Goal: Information Seeking & Learning: Find specific page/section

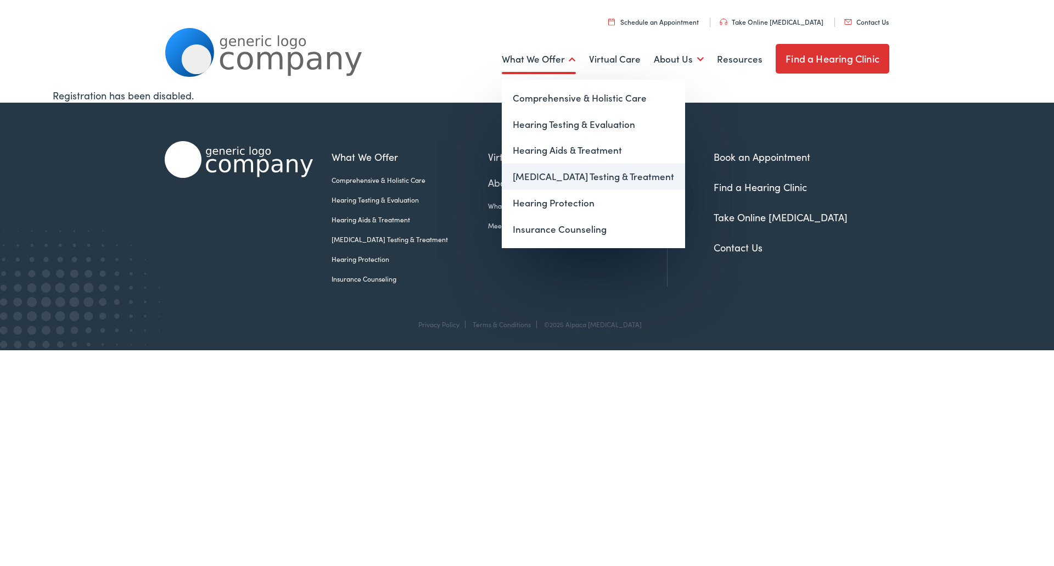
click at [555, 179] on link "[MEDICAL_DATA] Testing & Treatment" at bounding box center [593, 177] width 183 height 26
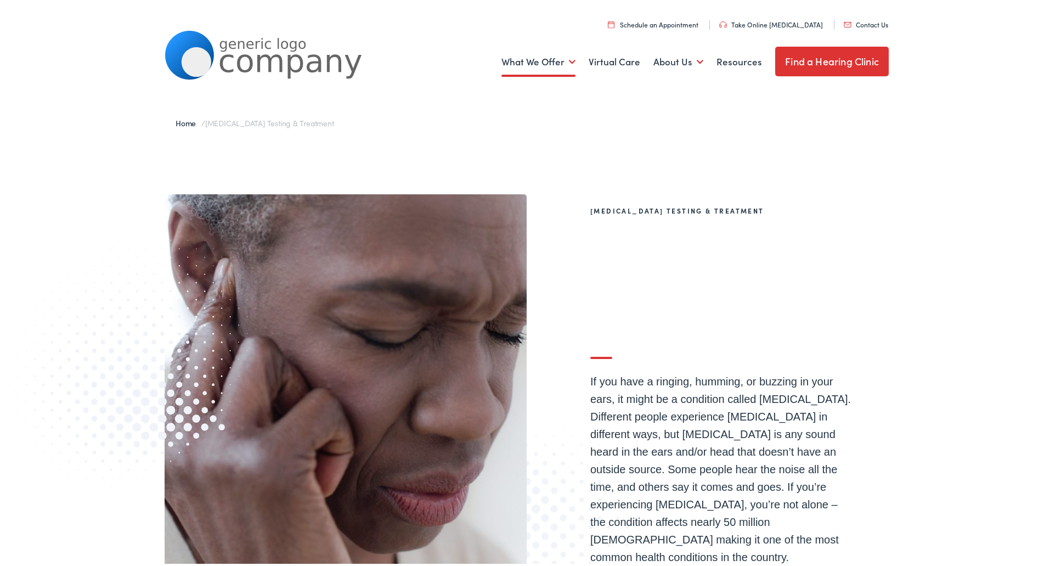
click at [817, 56] on link "Find a Hearing Clinic" at bounding box center [833, 59] width 114 height 30
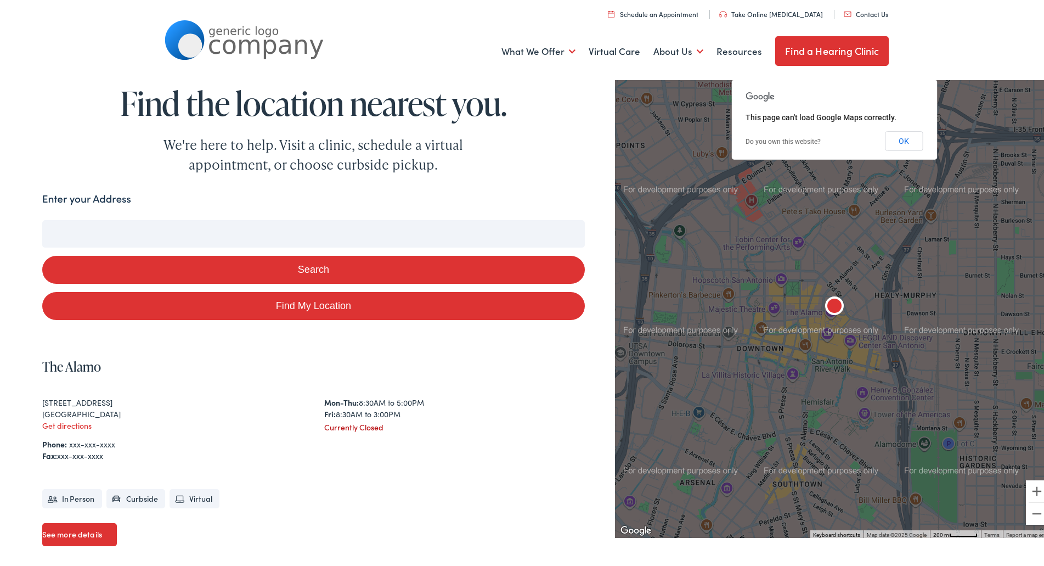
click at [255, 238] on input "Enter your Address" at bounding box center [313, 230] width 543 height 27
type input "24"
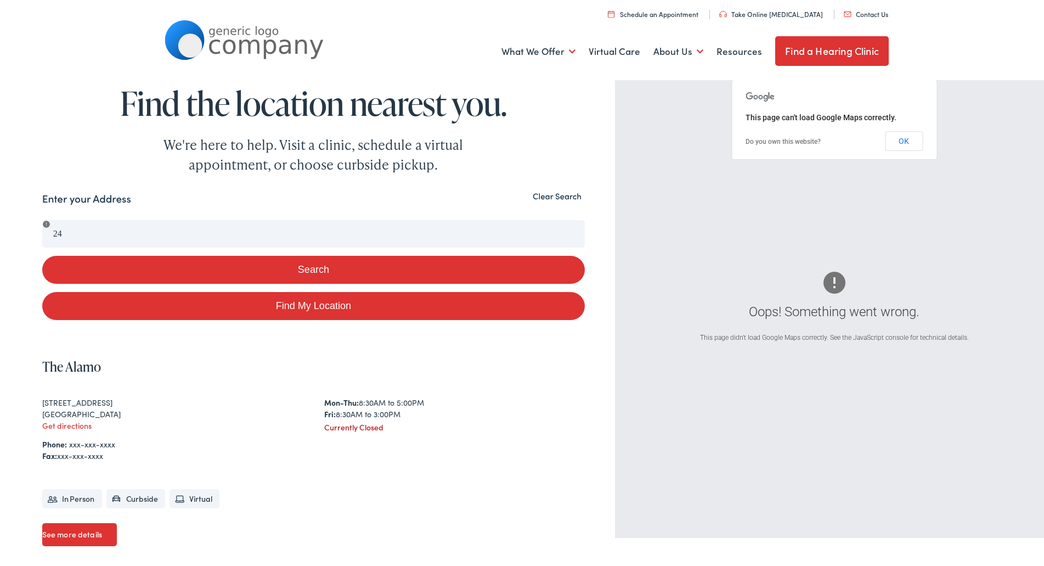
drag, startPoint x: 902, startPoint y: 138, endPoint x: 558, endPoint y: 146, distance: 344.2
click at [901, 138] on button "OK" at bounding box center [904, 138] width 38 height 20
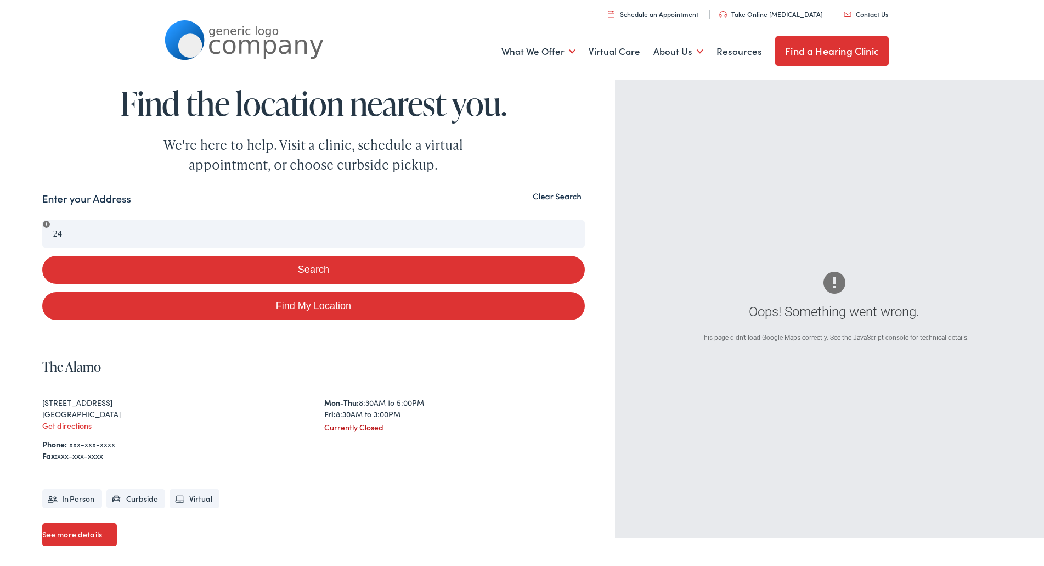
click at [541, 193] on button "Clear Search" at bounding box center [557, 193] width 55 height 10
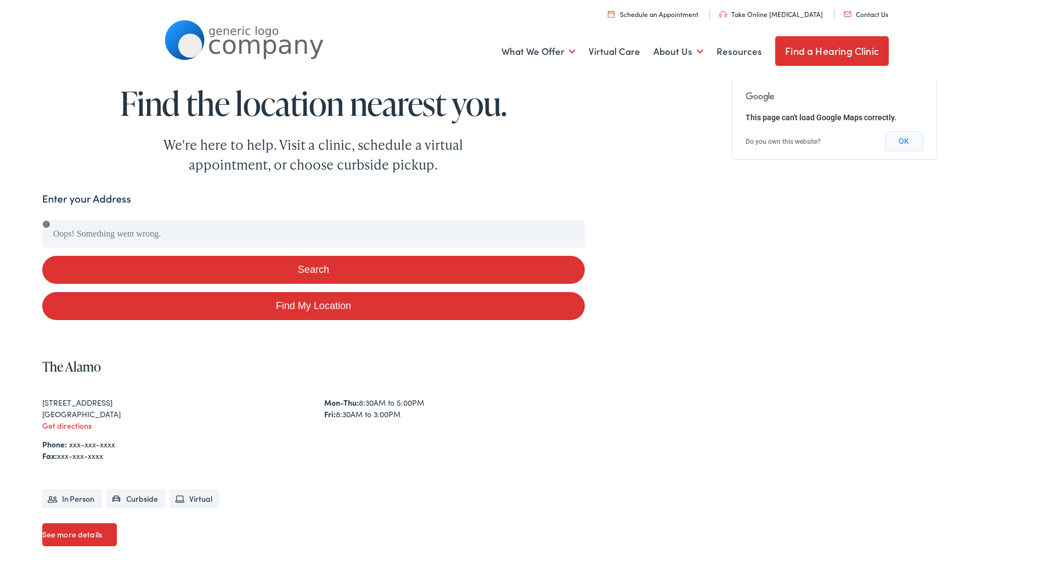
click at [897, 137] on button "OK" at bounding box center [904, 138] width 38 height 20
